Goal: Task Accomplishment & Management: Use online tool/utility

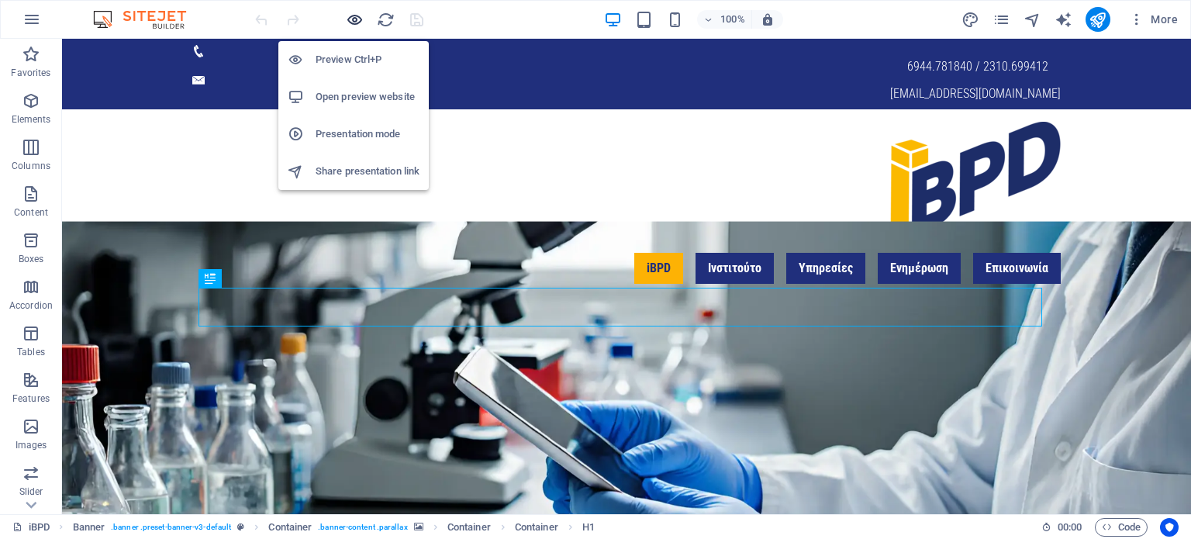
click at [353, 19] on icon "button" at bounding box center [355, 20] width 18 height 18
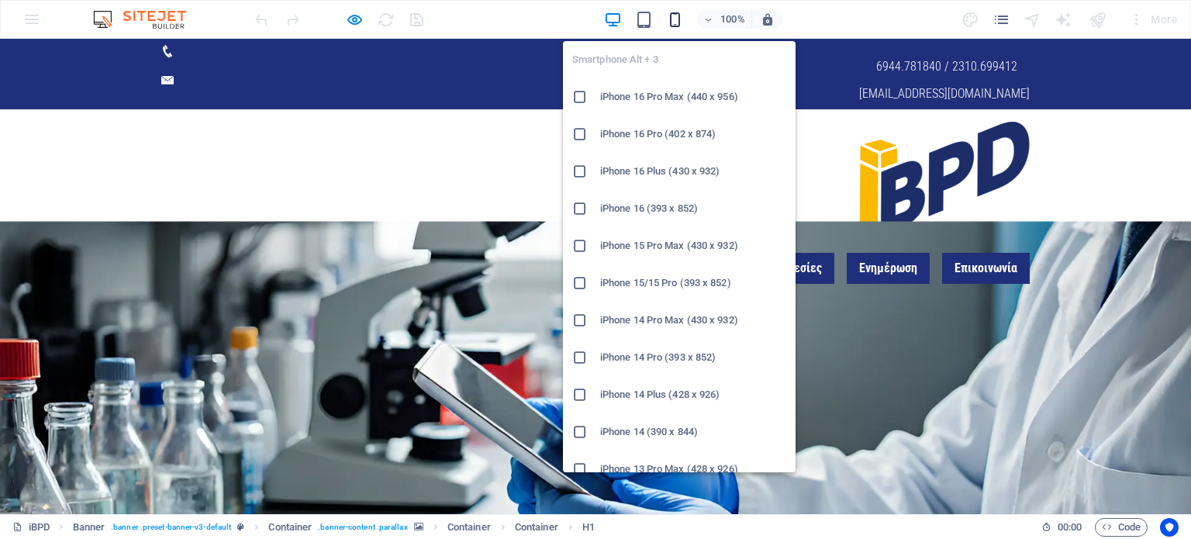
click at [671, 19] on icon "button" at bounding box center [675, 20] width 18 height 18
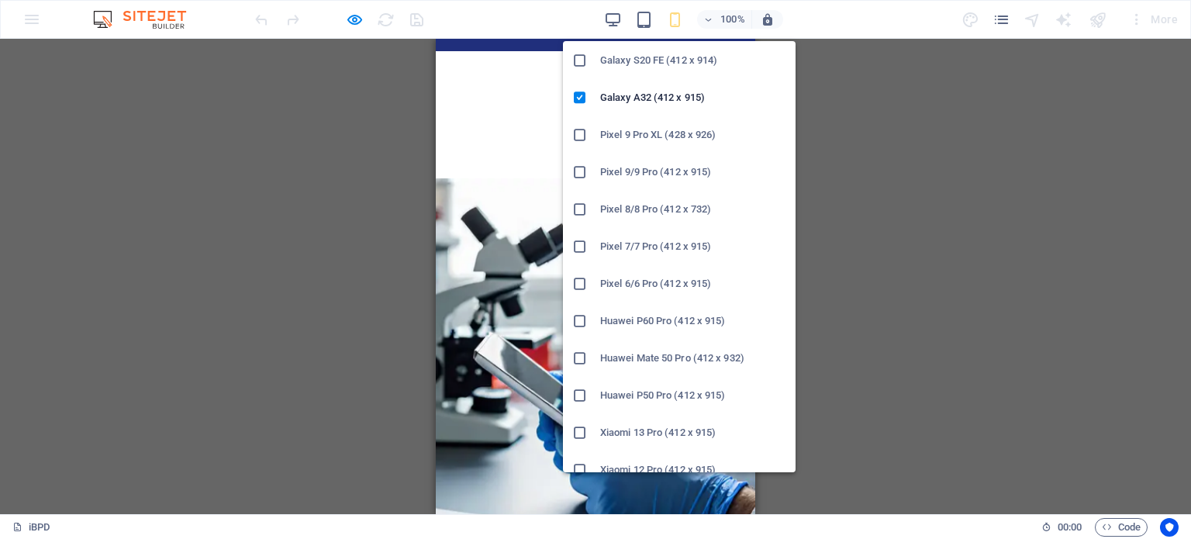
scroll to position [797, 0]
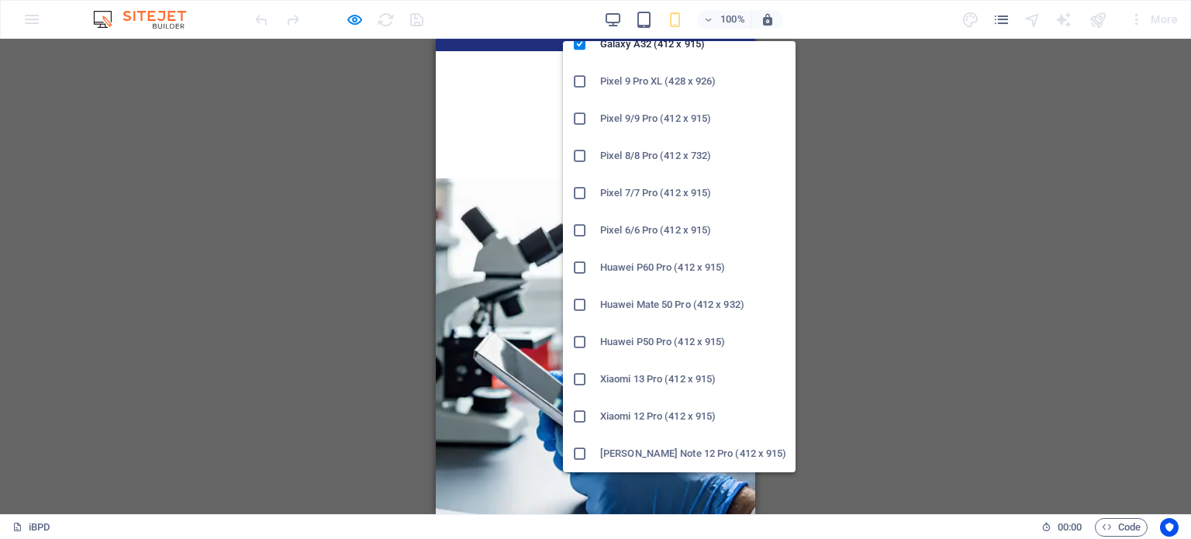
click at [582, 157] on icon at bounding box center [580, 156] width 16 height 16
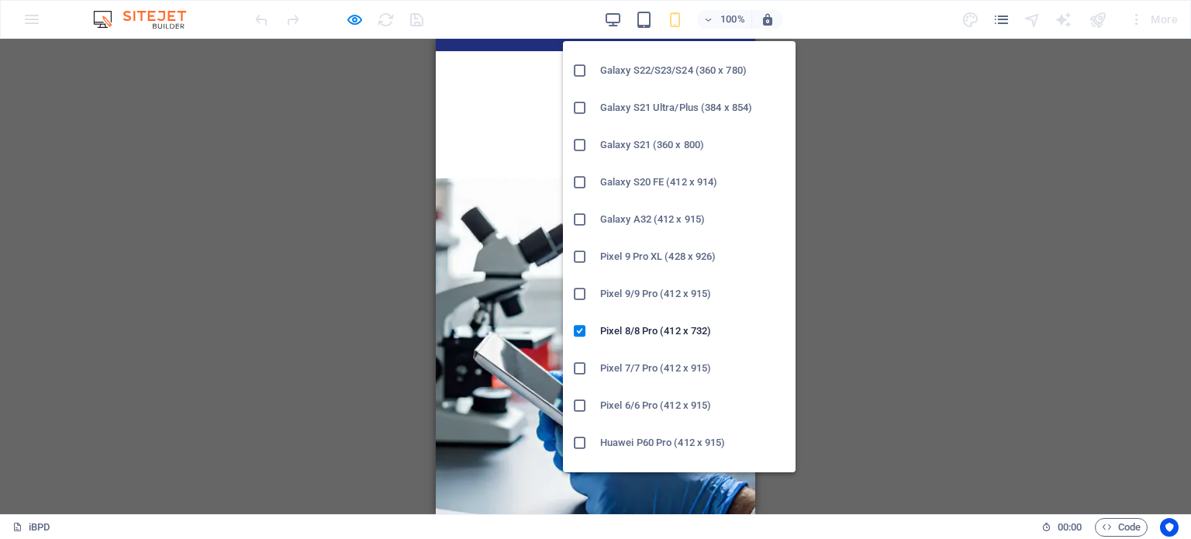
scroll to position [620, 0]
click at [581, 151] on icon at bounding box center [580, 147] width 16 height 16
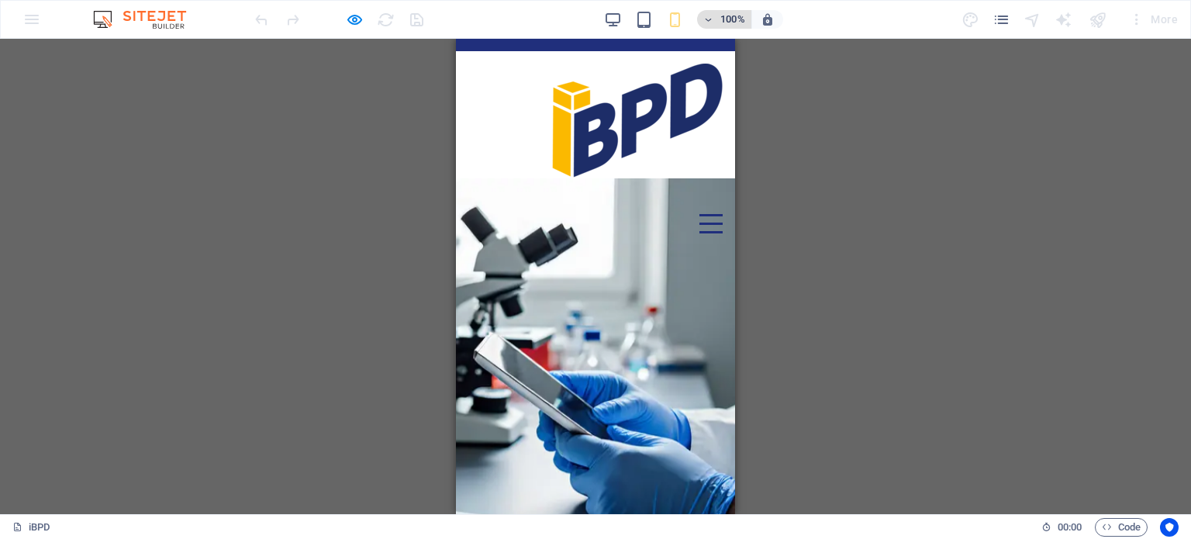
click at [713, 18] on icon "button" at bounding box center [708, 20] width 11 height 10
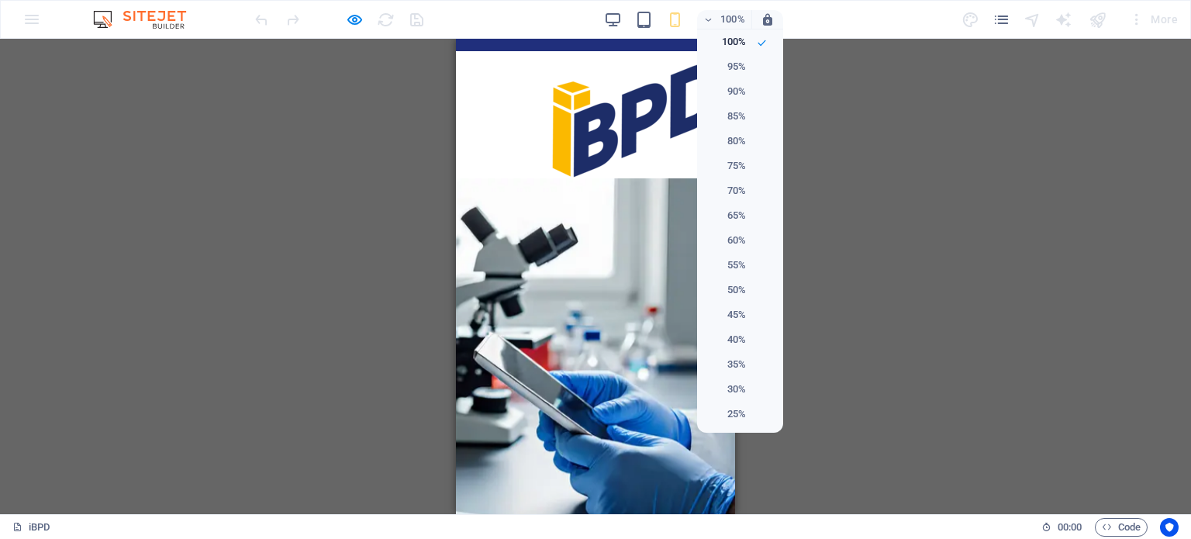
click at [709, 19] on div at bounding box center [595, 269] width 1191 height 539
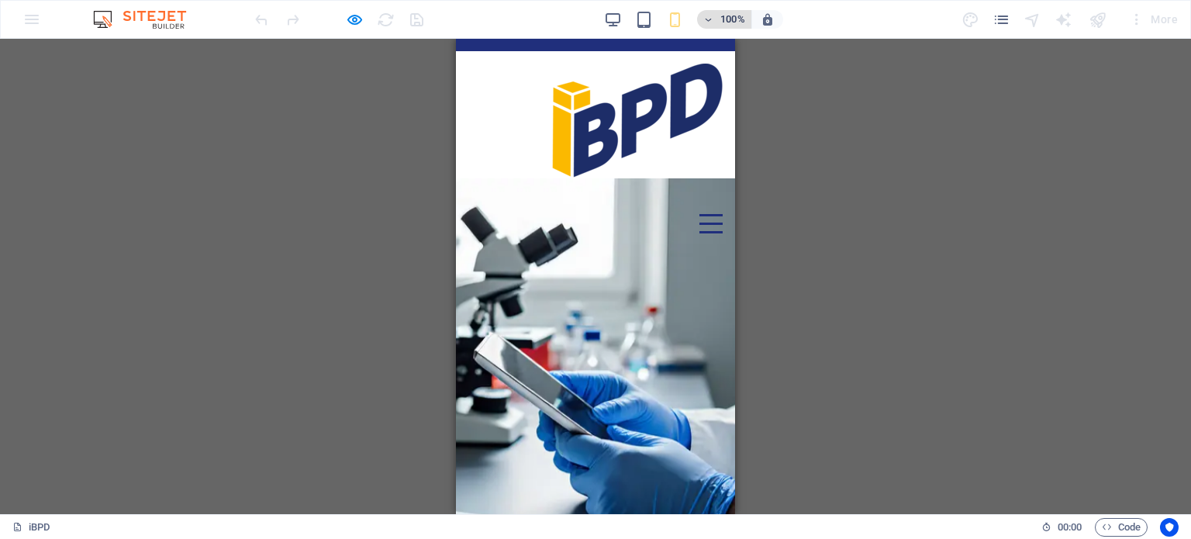
click at [709, 22] on icon "button" at bounding box center [708, 20] width 11 height 10
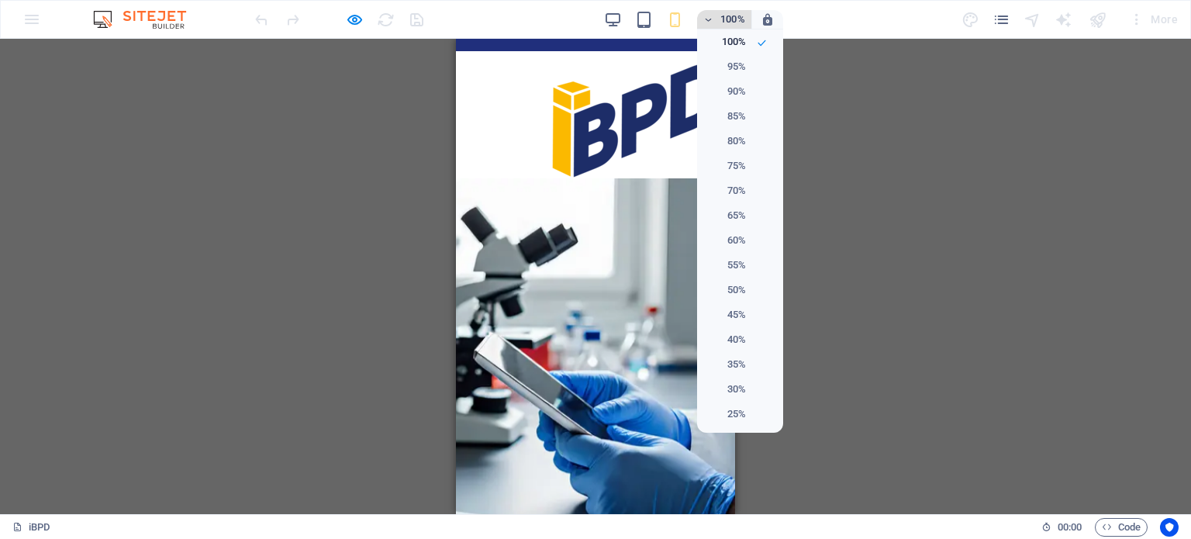
click at [709, 22] on div at bounding box center [595, 269] width 1191 height 539
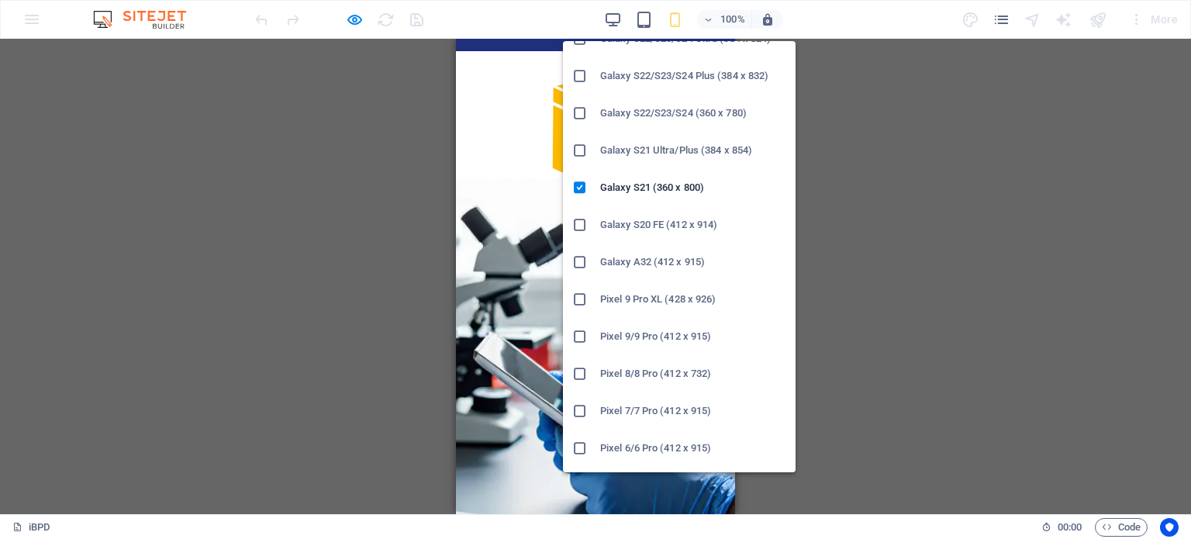
scroll to position [581, 0]
click at [583, 219] on icon at bounding box center [580, 224] width 16 height 16
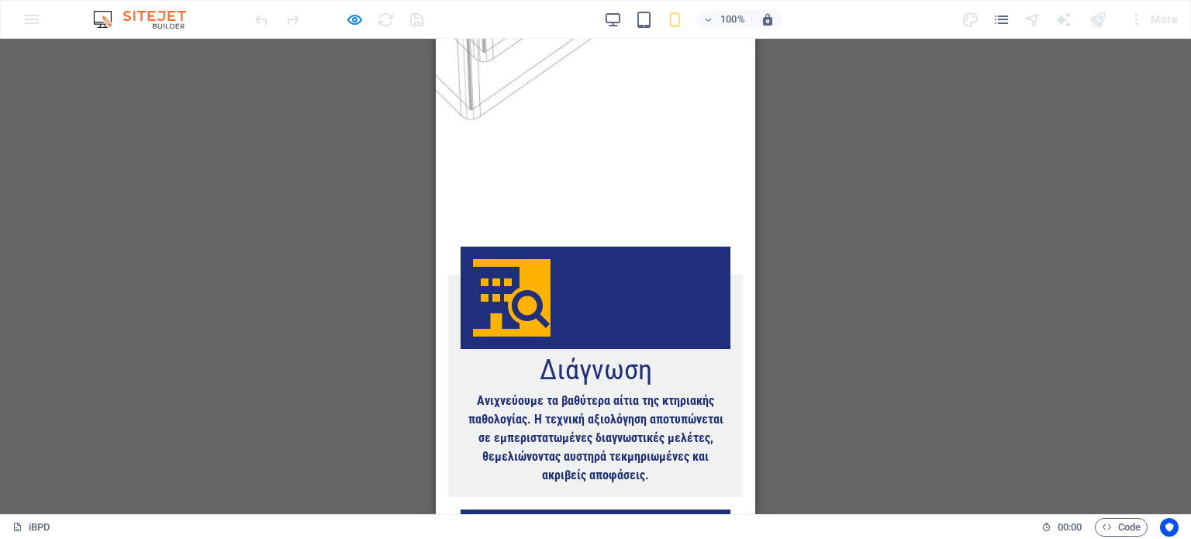
scroll to position [0, 0]
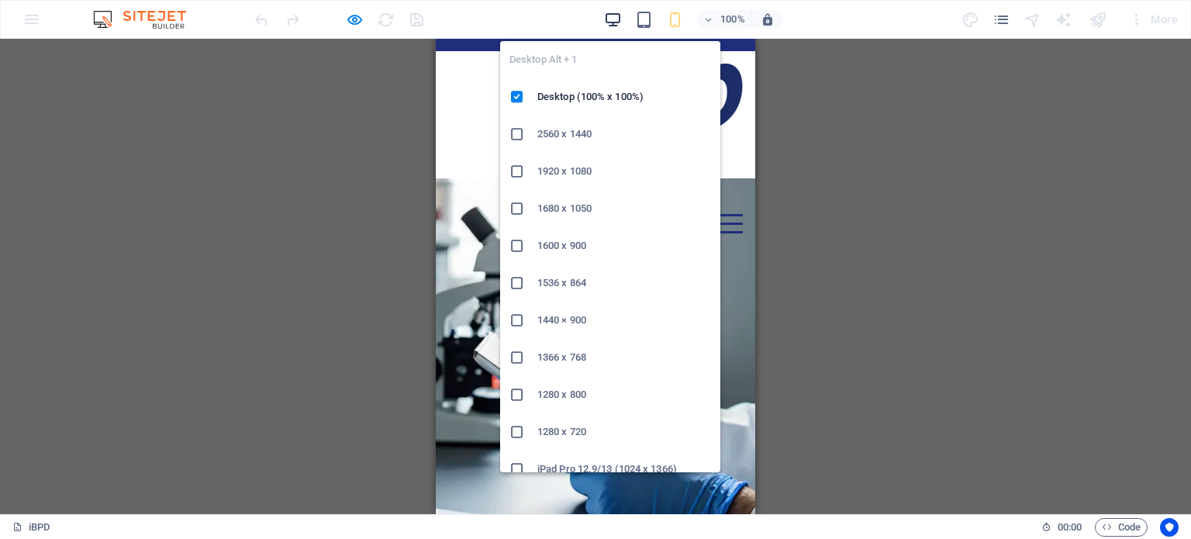
click at [612, 19] on icon "button" at bounding box center [613, 20] width 18 height 18
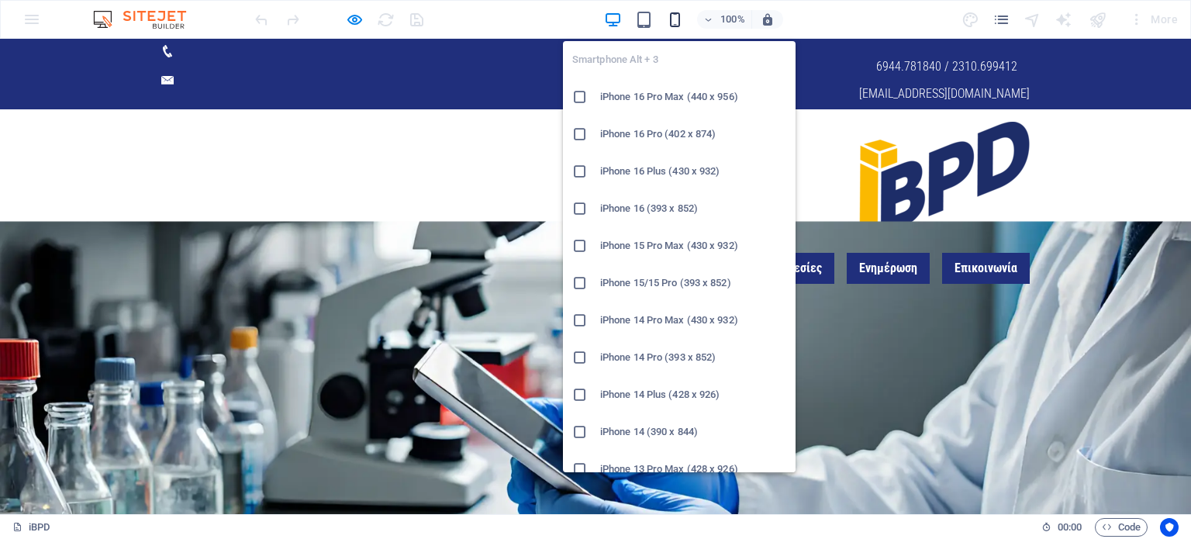
click at [675, 19] on icon "button" at bounding box center [675, 20] width 18 height 18
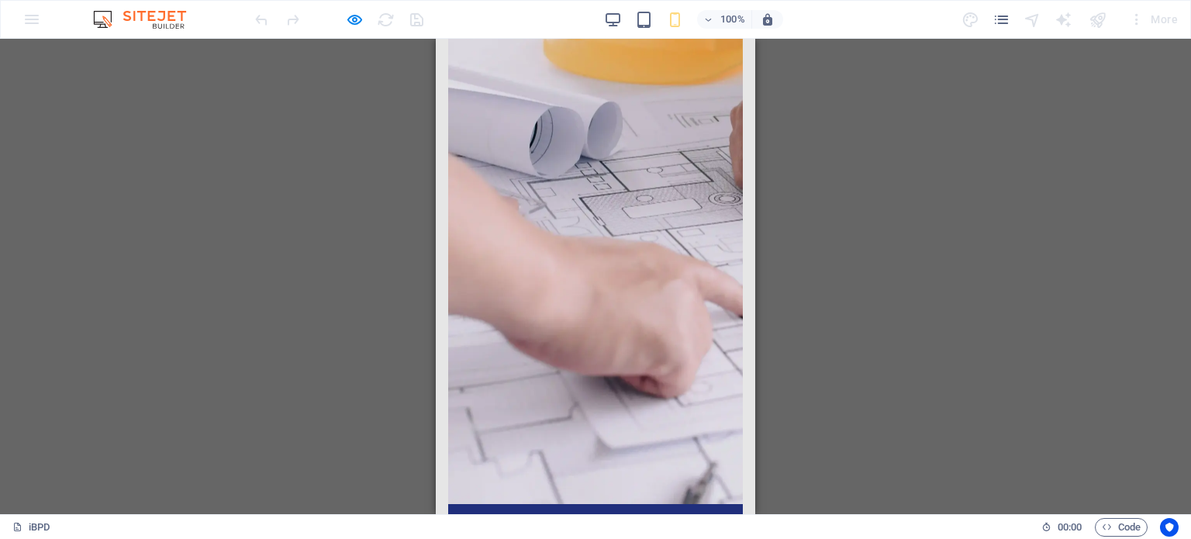
scroll to position [4526, 0]
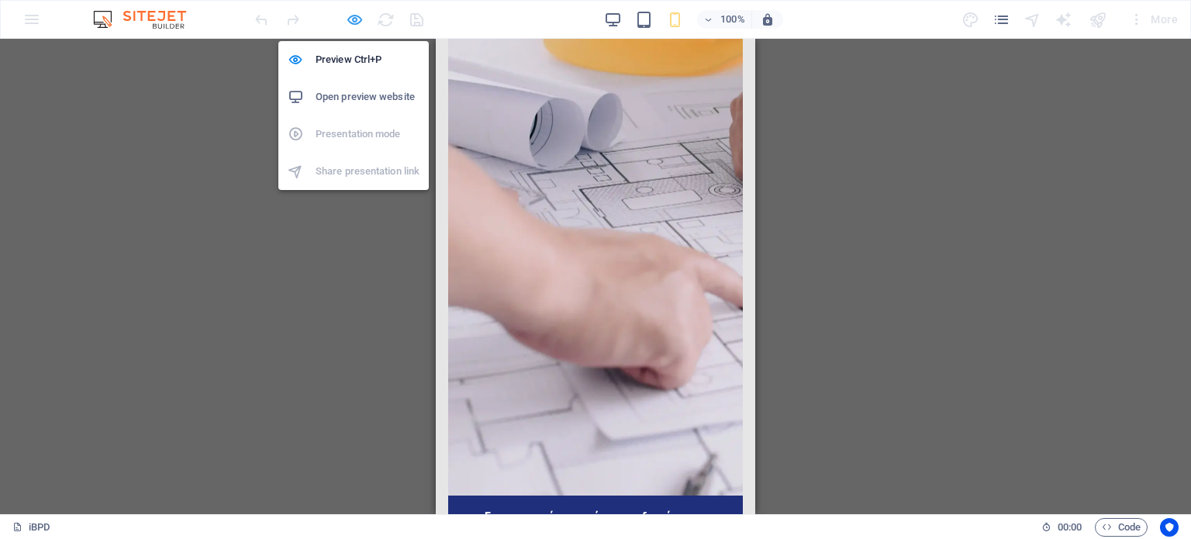
click at [350, 19] on icon "button" at bounding box center [355, 20] width 18 height 18
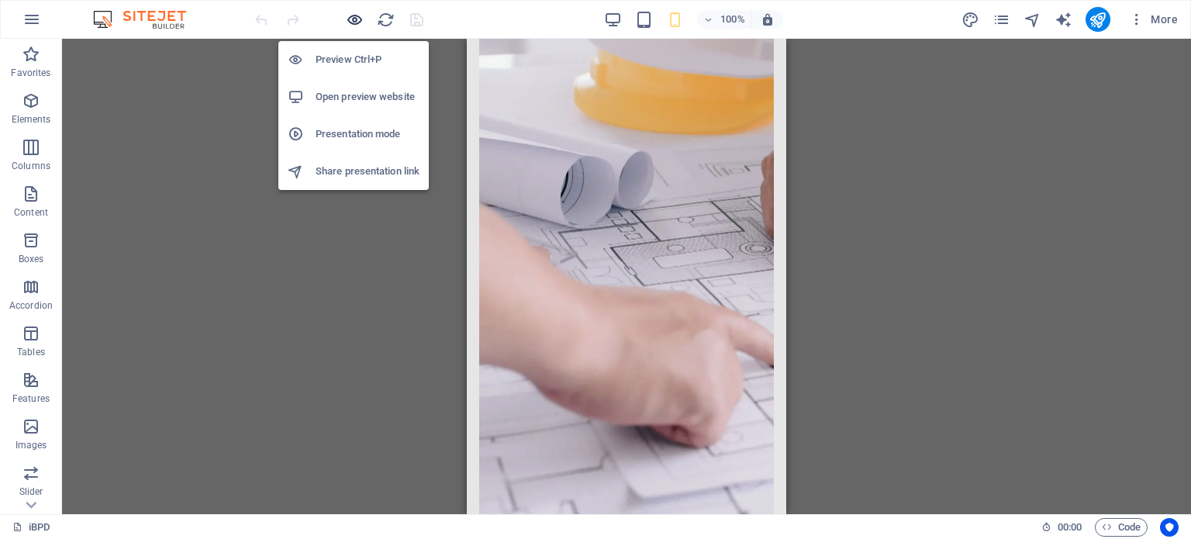
scroll to position [4544, 0]
